Goal: Transaction & Acquisition: Obtain resource

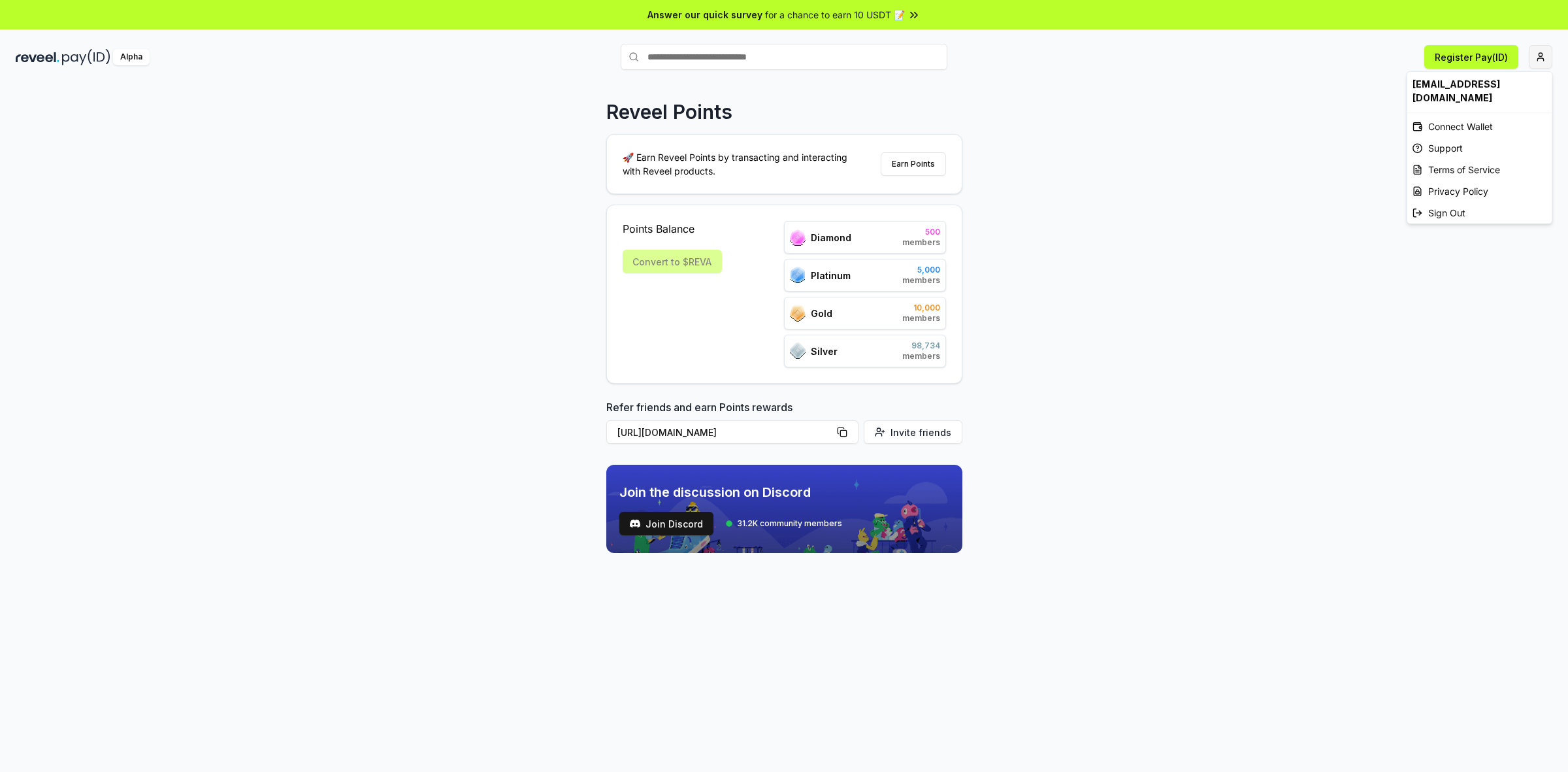
click at [1547, 60] on html "Answer our quick survey for a chance to earn 10 USDT 📝 Alpha Register Pay(ID) R…" at bounding box center [784, 386] width 1568 height 772
click at [1495, 58] on html "Answer our quick survey for a chance to earn 10 USDT 📝 Alpha Register Pay(ID) R…" at bounding box center [784, 386] width 1568 height 772
click at [1544, 57] on html "Answer our quick survey for a chance to earn 10 USDT 📝 Alpha Register Pay(ID) R…" at bounding box center [784, 386] width 1568 height 772
click at [1496, 101] on div "[EMAIL_ADDRESS][DOMAIN_NAME]" at bounding box center [1480, 90] width 145 height 38
click at [1540, 56] on html "Answer our quick survey for a chance to earn 10 USDT 📝 Alpha Register Pay(ID) R…" at bounding box center [784, 386] width 1568 height 772
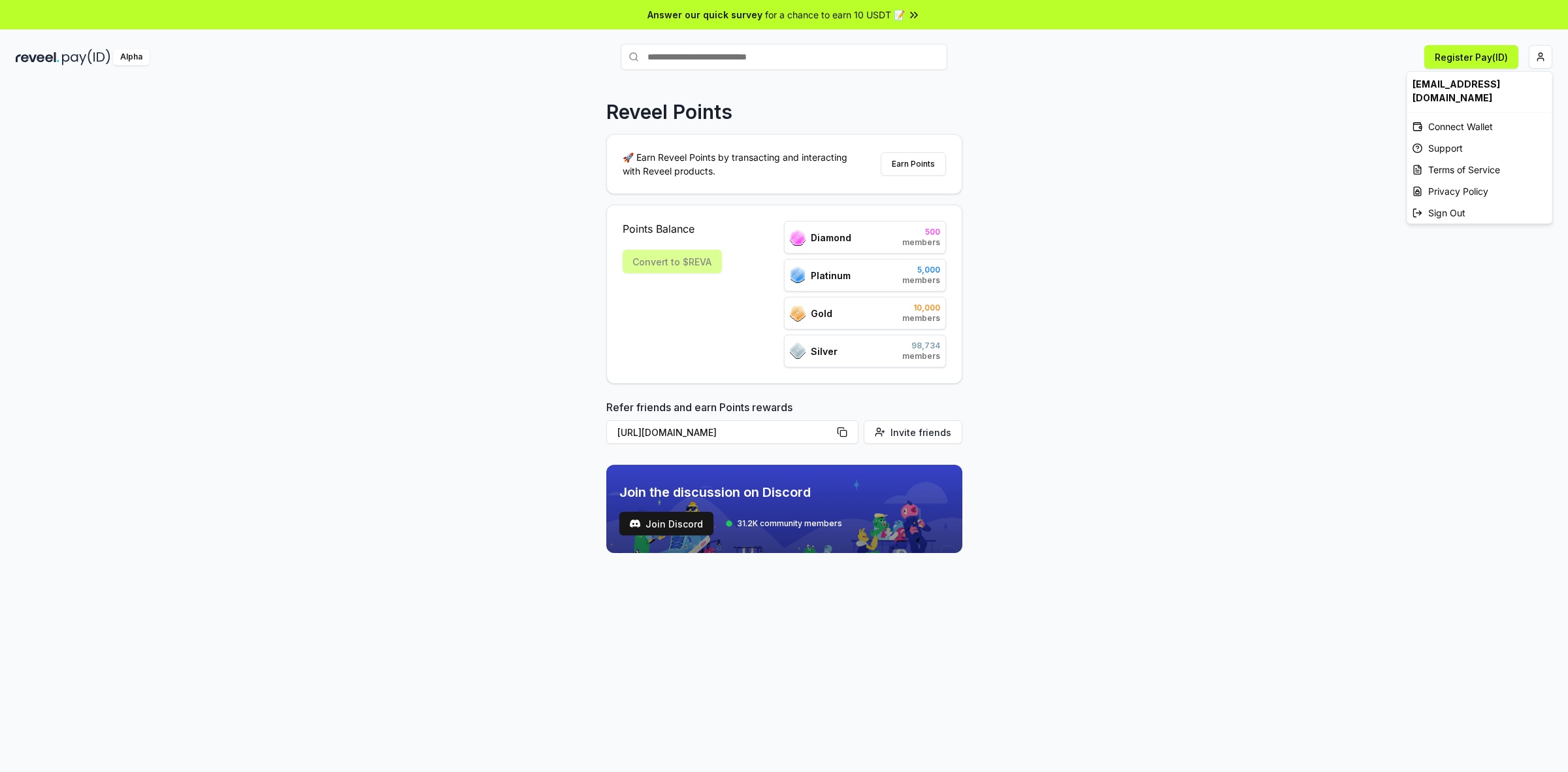
click at [1500, 89] on div "[EMAIL_ADDRESS][DOMAIN_NAME]" at bounding box center [1480, 90] width 145 height 38
click at [1438, 123] on div "Connect Wallet" at bounding box center [1480, 126] width 145 height 21
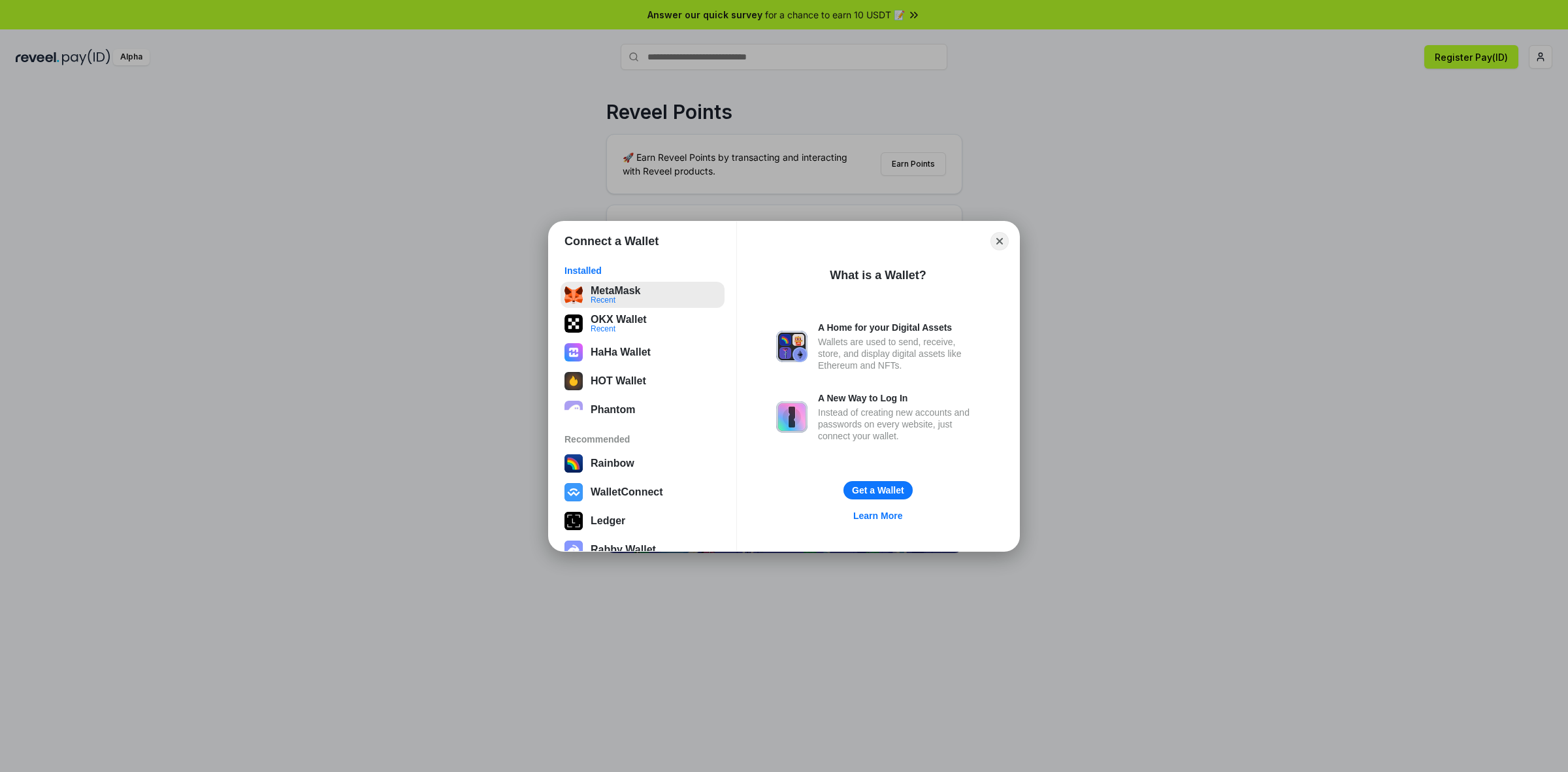
click at [621, 301] on button "MetaMask Recent" at bounding box center [643, 294] width 164 height 26
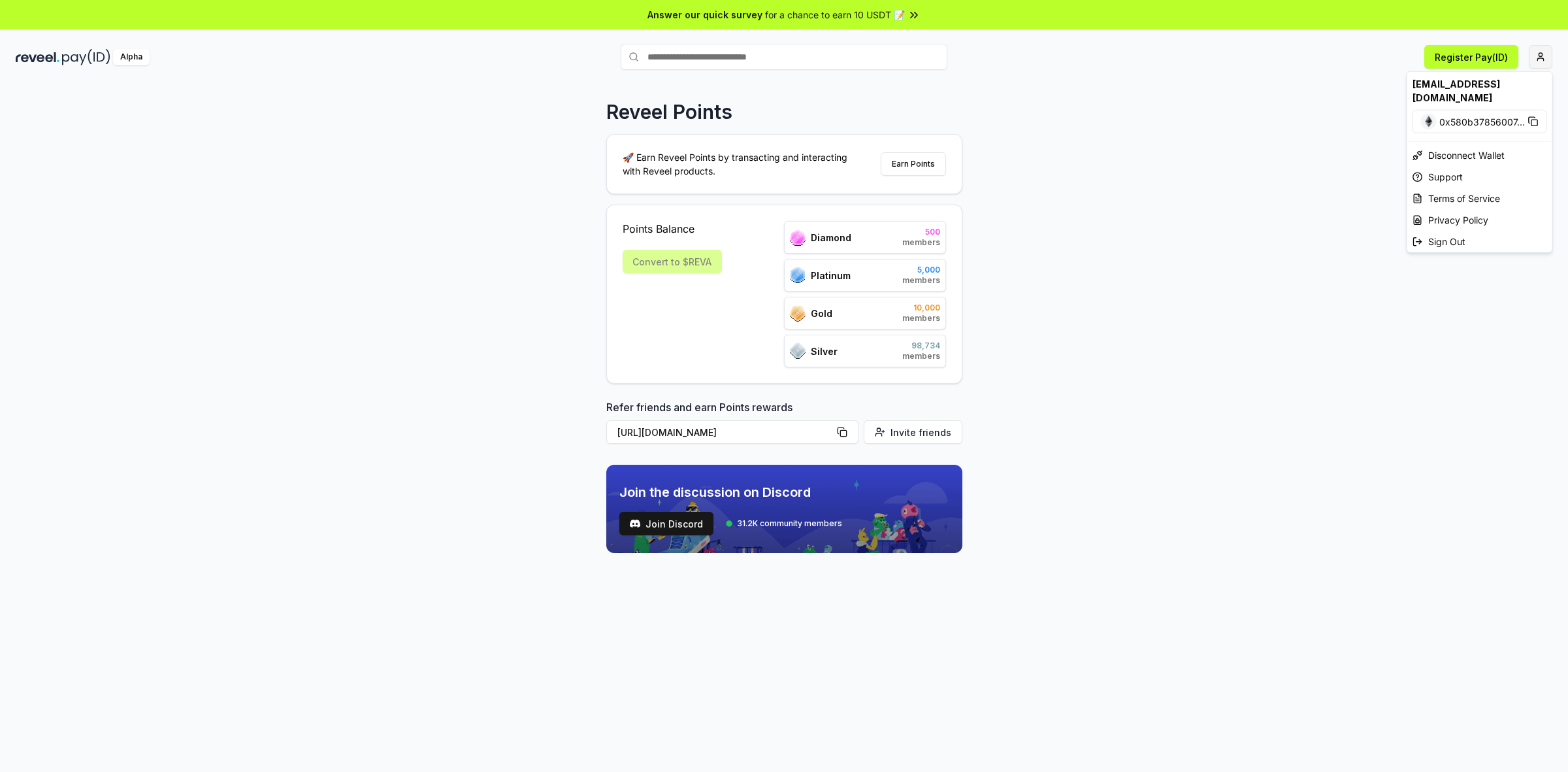
click at [1540, 52] on html "Answer our quick survey for a chance to earn 10 USDT 📝 Alpha Register Pay(ID) R…" at bounding box center [784, 386] width 1568 height 772
click at [925, 155] on html "Answer our quick survey for a chance to earn 10 USDT 📝 Alpha Register Pay(ID) R…" at bounding box center [784, 386] width 1568 height 772
click at [1483, 61] on button "Register Pay(ID)" at bounding box center [1472, 57] width 95 height 23
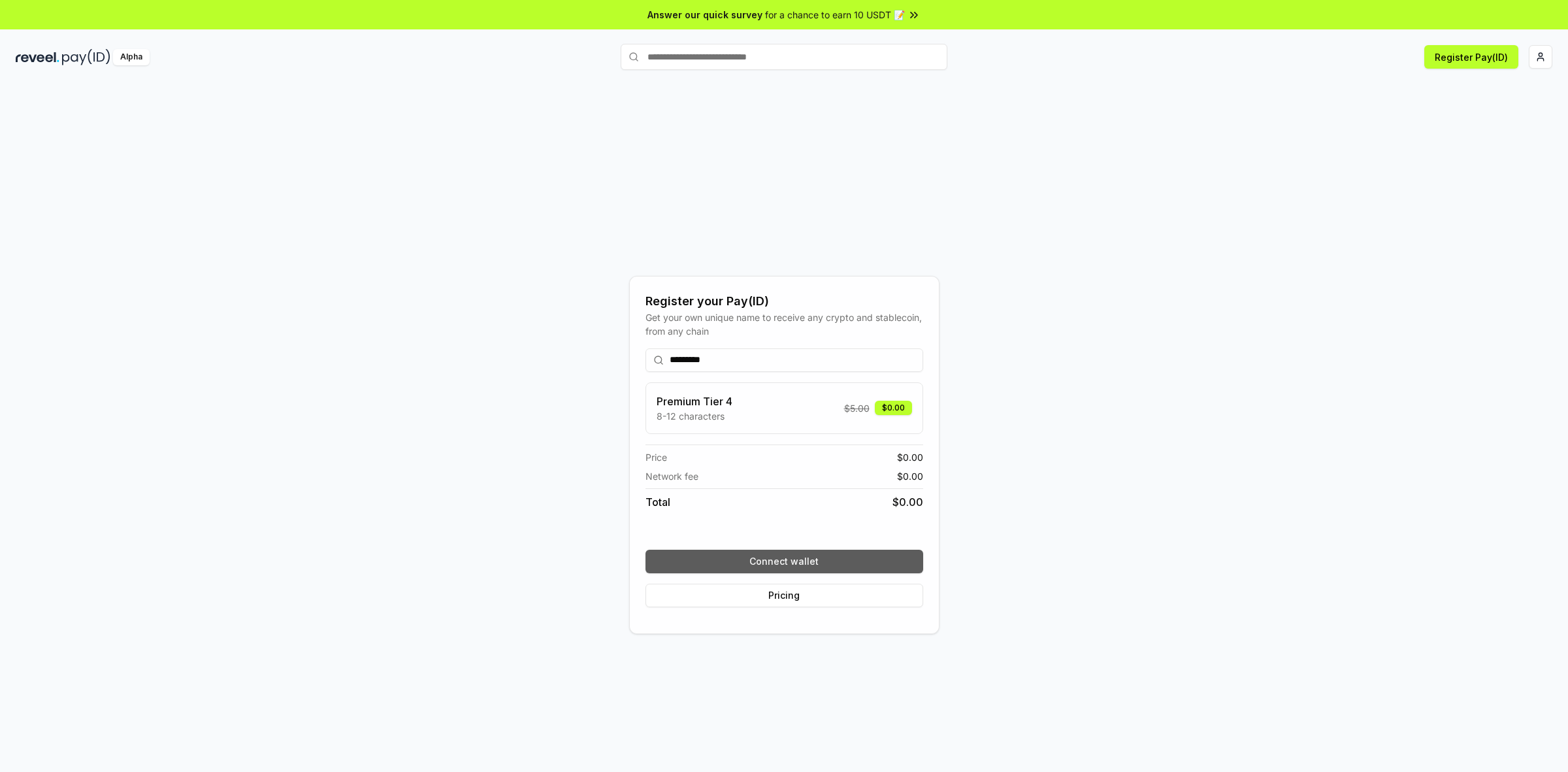
type input "*********"
click at [795, 560] on button "Connect wallet" at bounding box center [784, 562] width 278 height 23
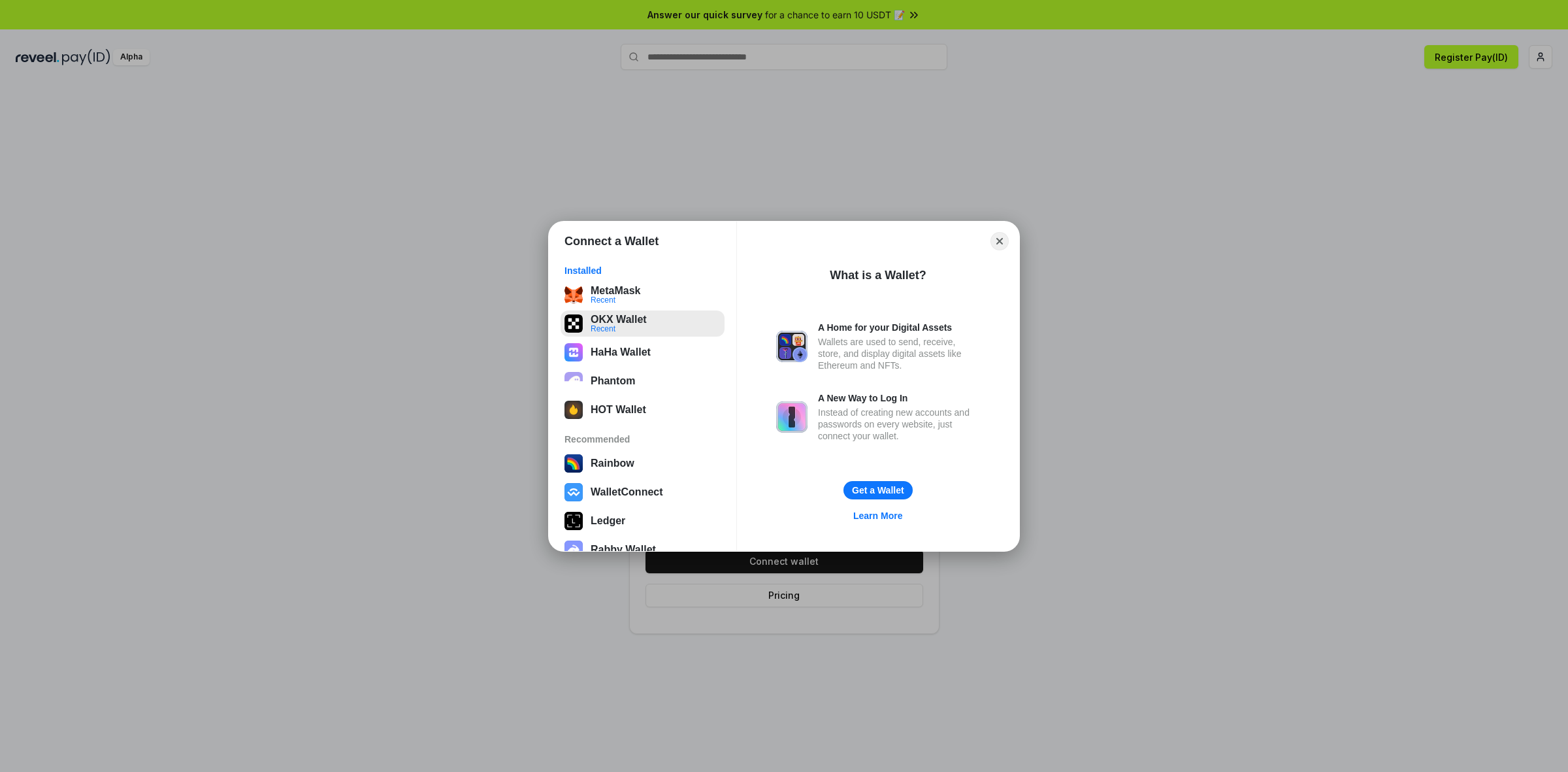
click at [629, 327] on button "OKX Wallet Recent" at bounding box center [643, 323] width 164 height 26
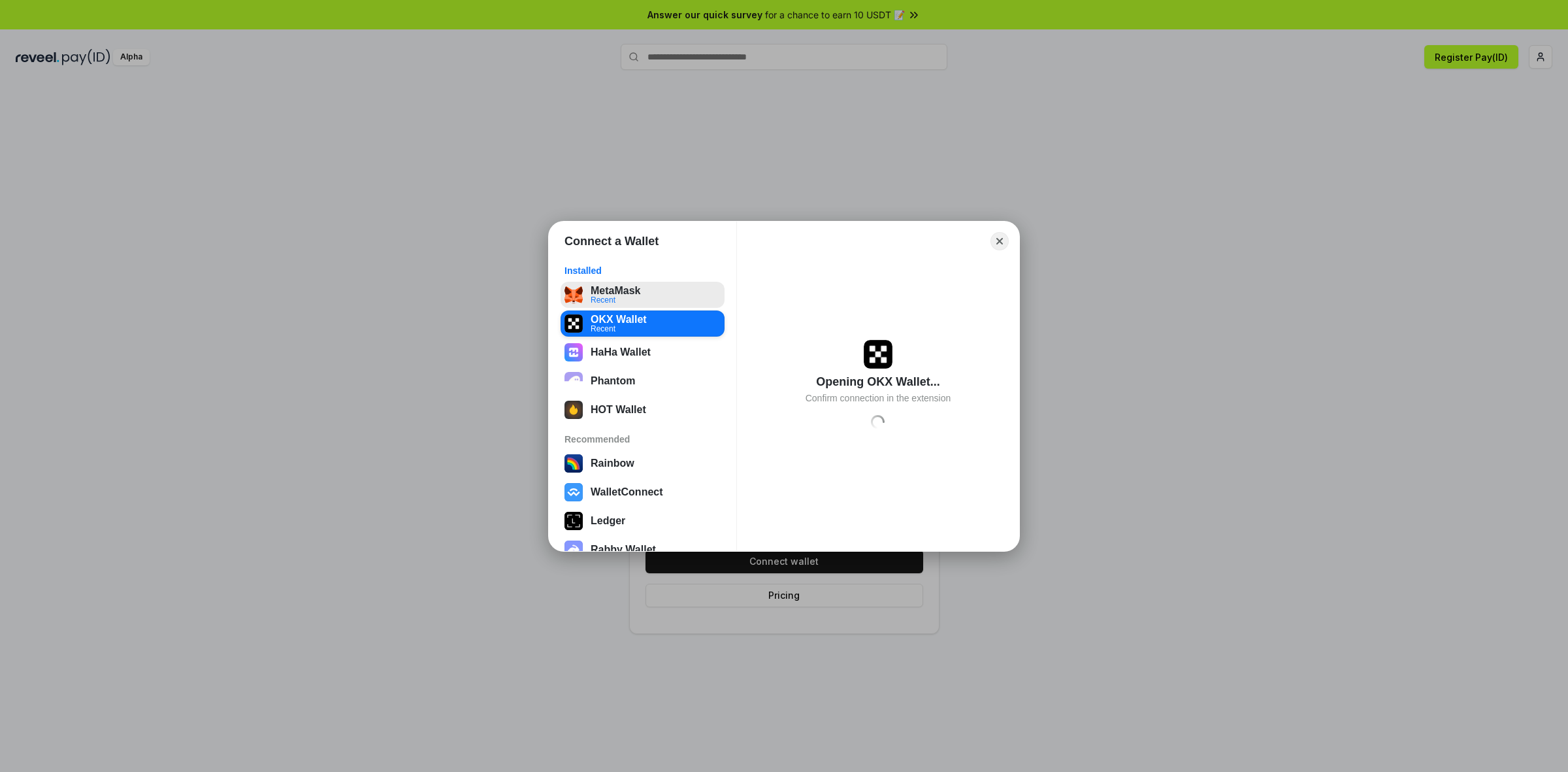
click at [615, 289] on button "MetaMask Recent" at bounding box center [643, 294] width 164 height 26
click at [1118, 367] on div "Connect a Wallet Installed MetaMask Recent OKX Wallet Recent HaHa Wallet Phanto…" at bounding box center [784, 386] width 1829 height 1034
